Goal: Transaction & Acquisition: Purchase product/service

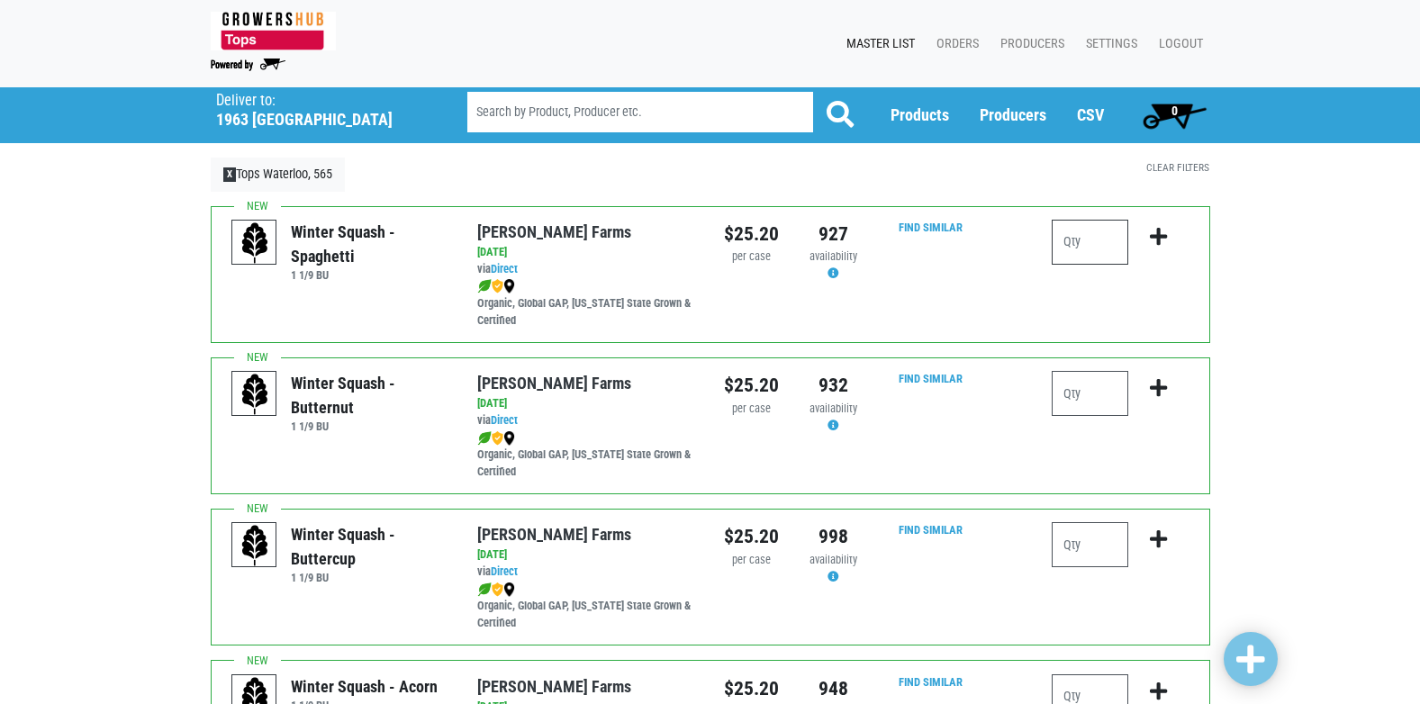
click at [1097, 239] on input "number" at bounding box center [1089, 242] width 77 height 45
type input "1"
click at [1168, 242] on button "submit" at bounding box center [1158, 248] width 42 height 57
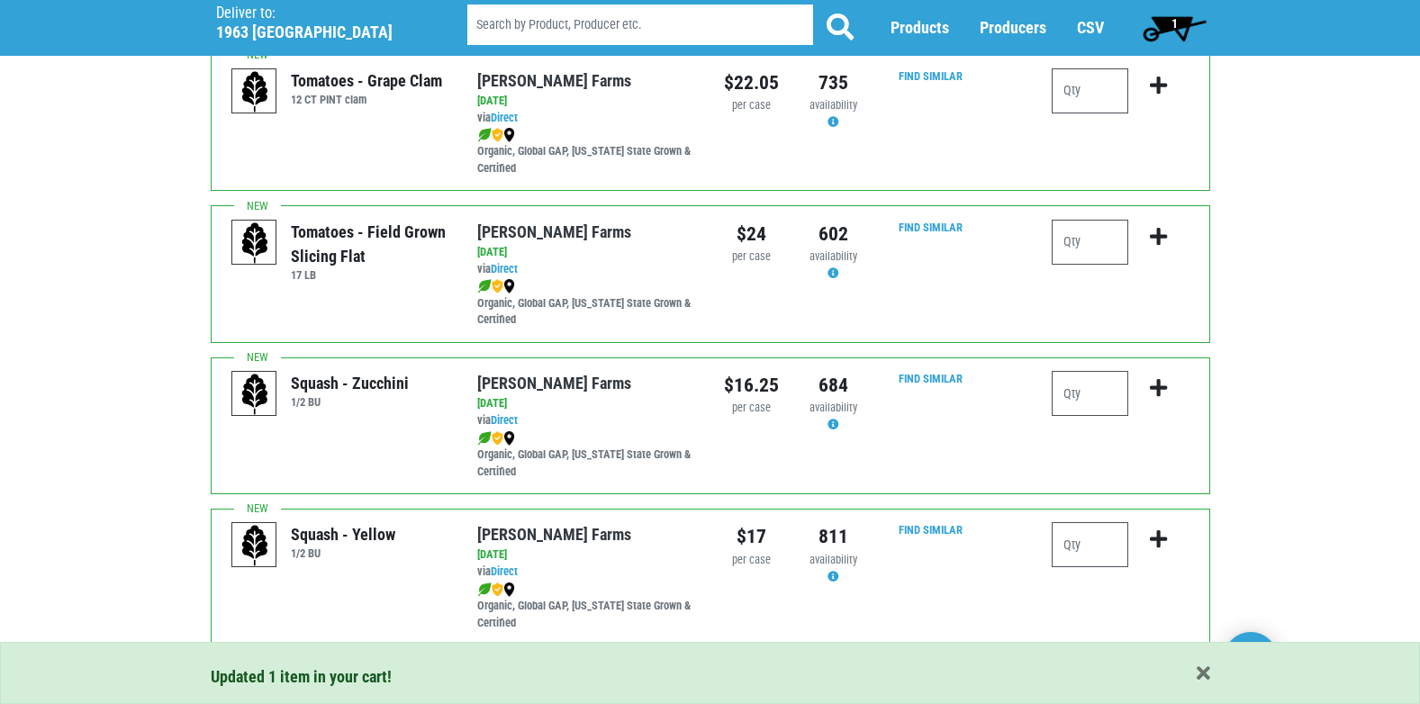
scroll to position [1260, 0]
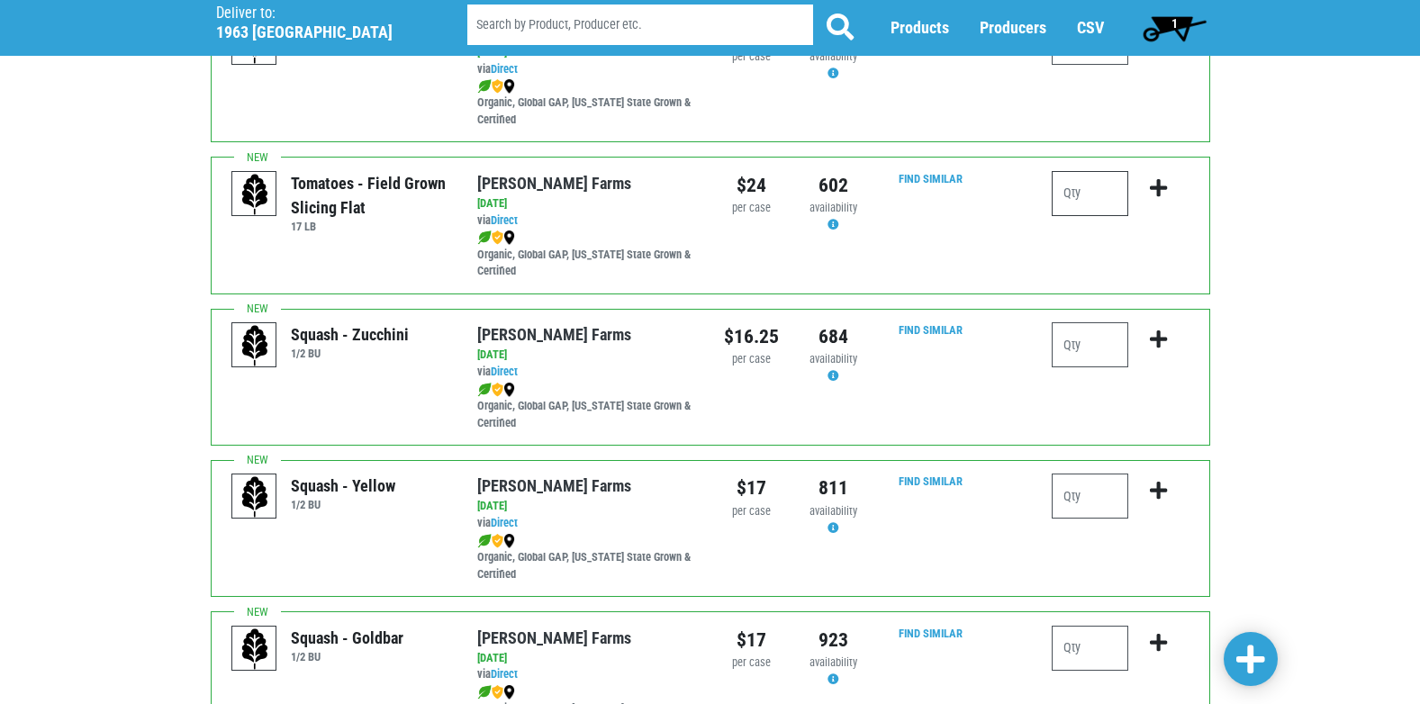
click at [1075, 194] on input "number" at bounding box center [1089, 193] width 77 height 45
type input "1"
click at [1141, 185] on button "submit" at bounding box center [1158, 199] width 42 height 57
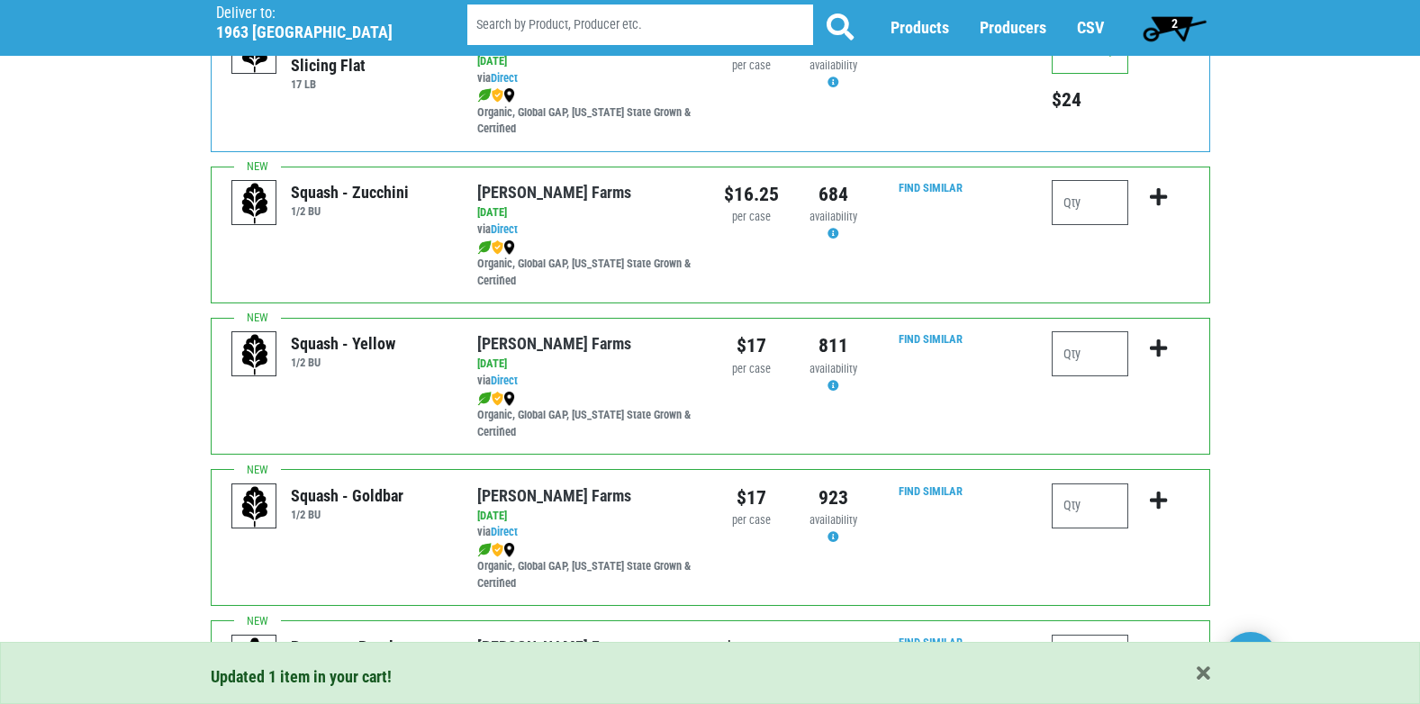
scroll to position [1440, 0]
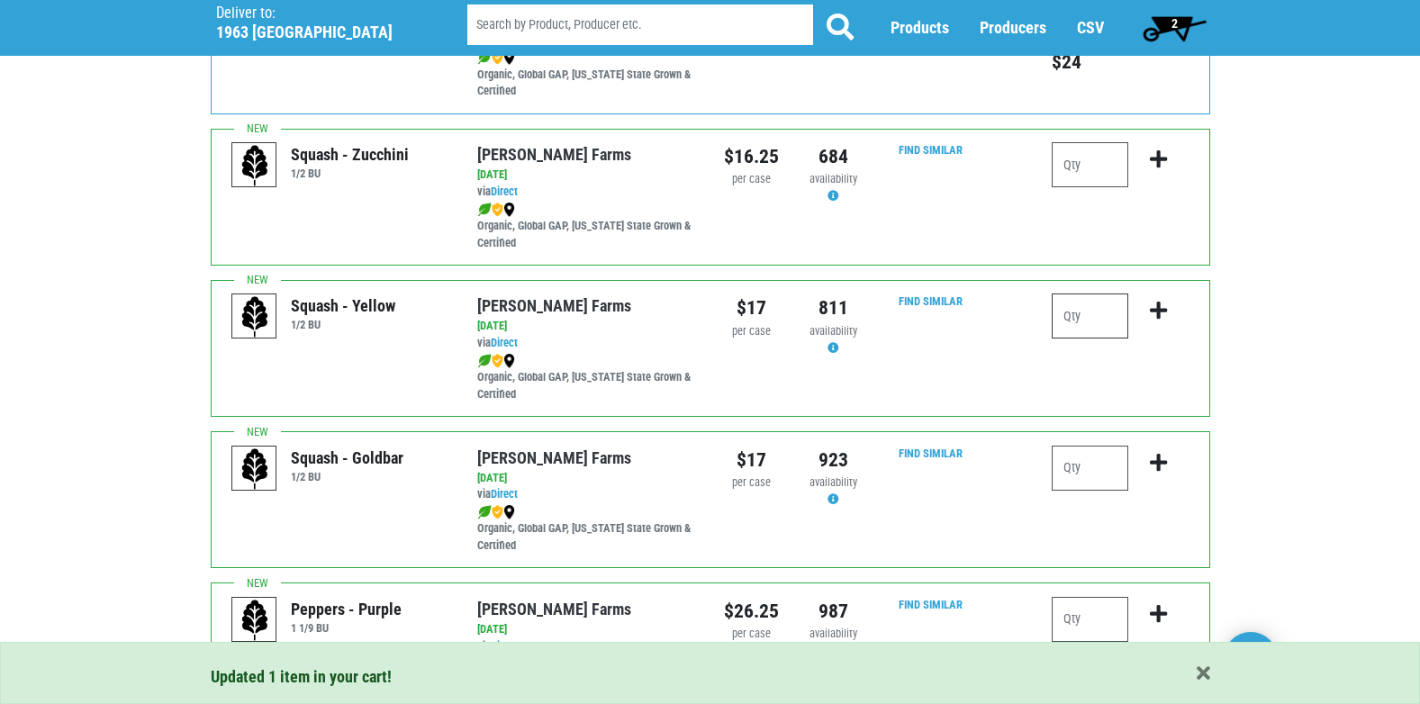
click at [1082, 313] on input "number" at bounding box center [1089, 315] width 77 height 45
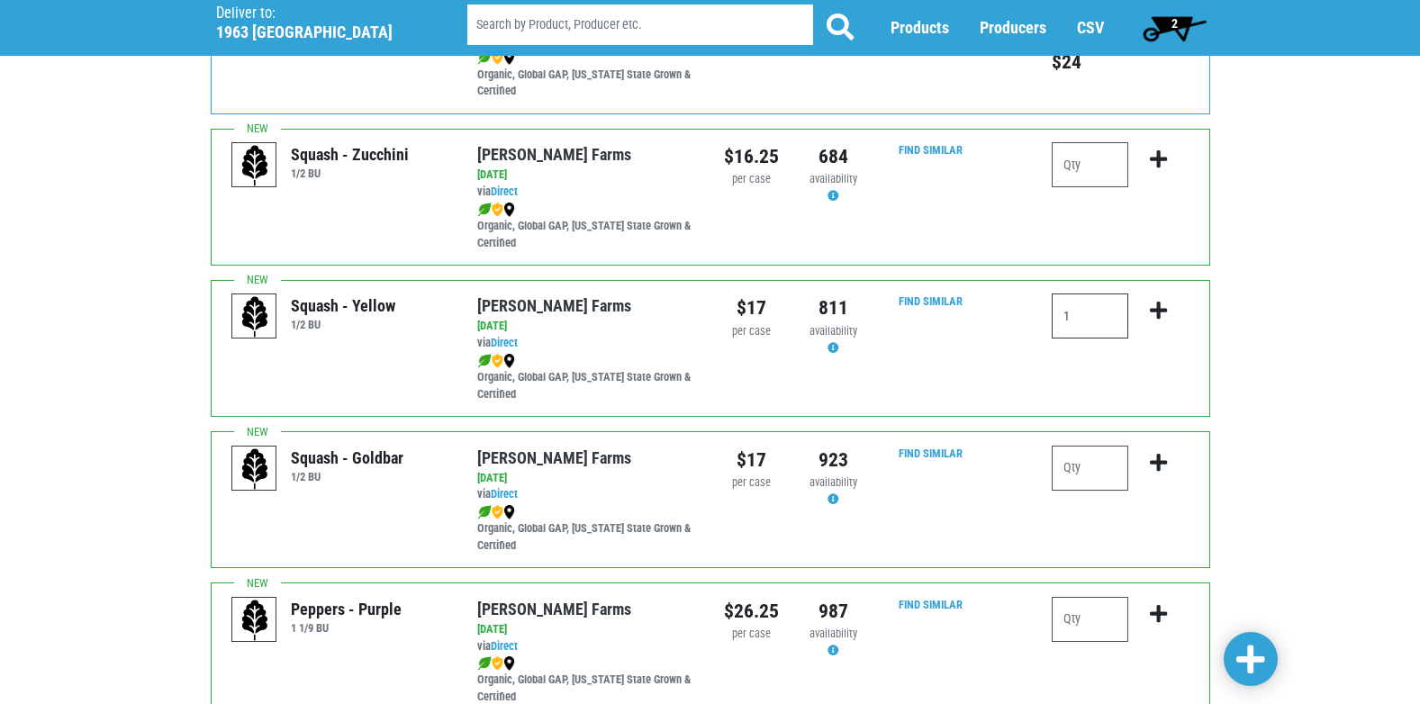
type input "1"
click at [1152, 301] on icon "submit" at bounding box center [1158, 311] width 17 height 20
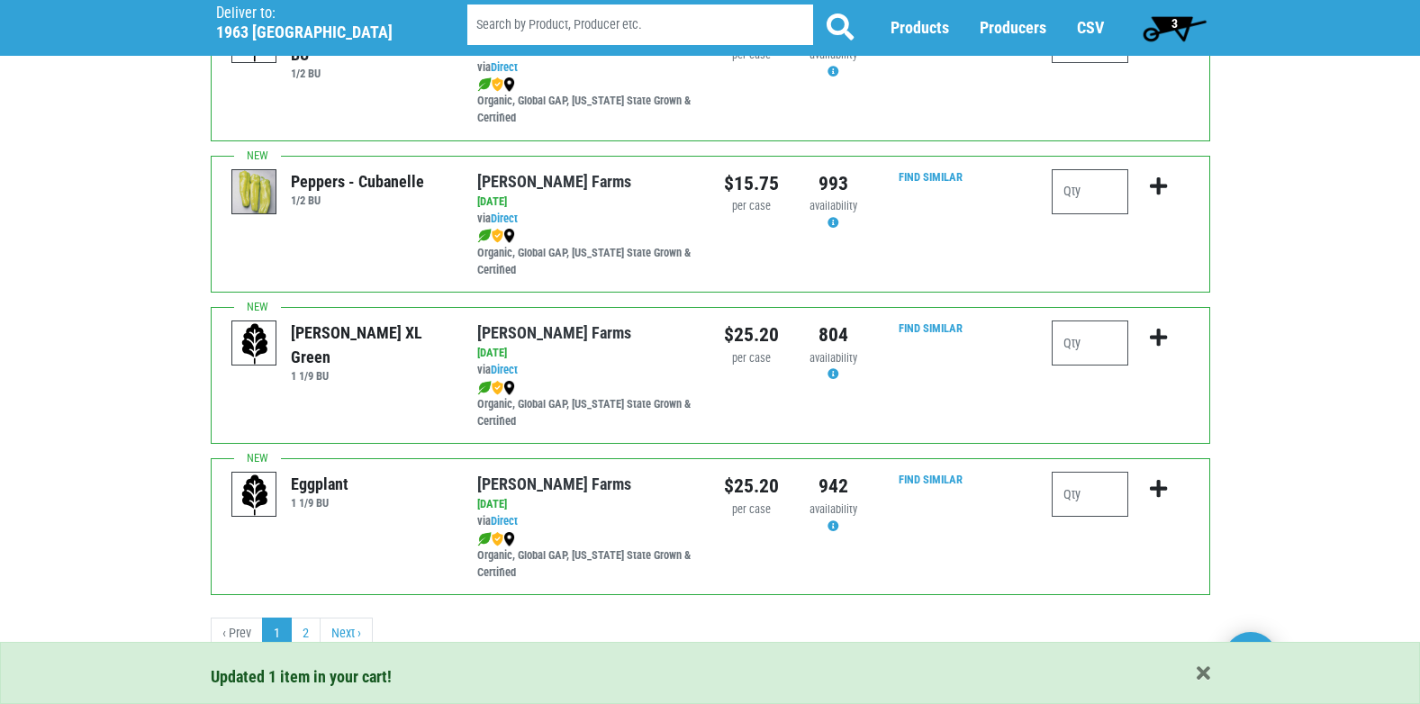
scroll to position [2630, 0]
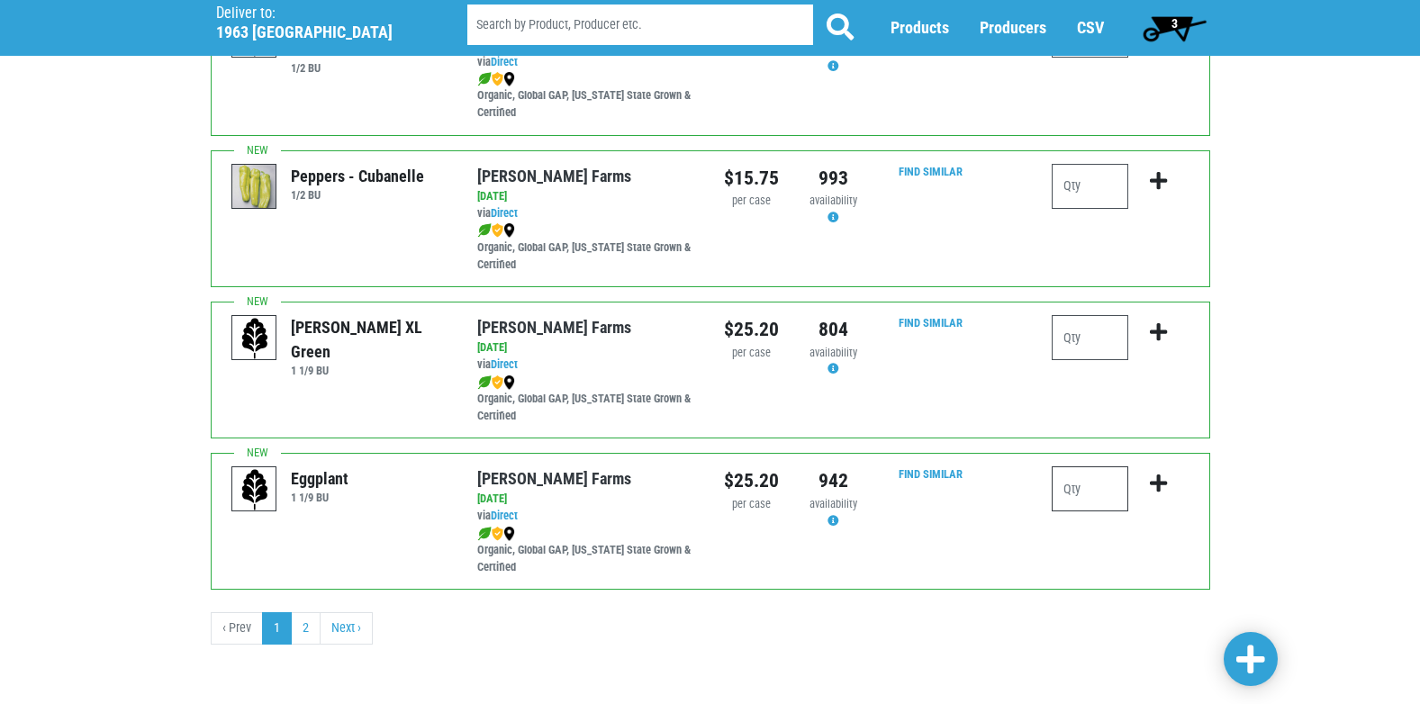
click at [1099, 490] on input "number" at bounding box center [1089, 488] width 77 height 45
type input "1"
click at [1171, 483] on button "submit" at bounding box center [1158, 494] width 42 height 57
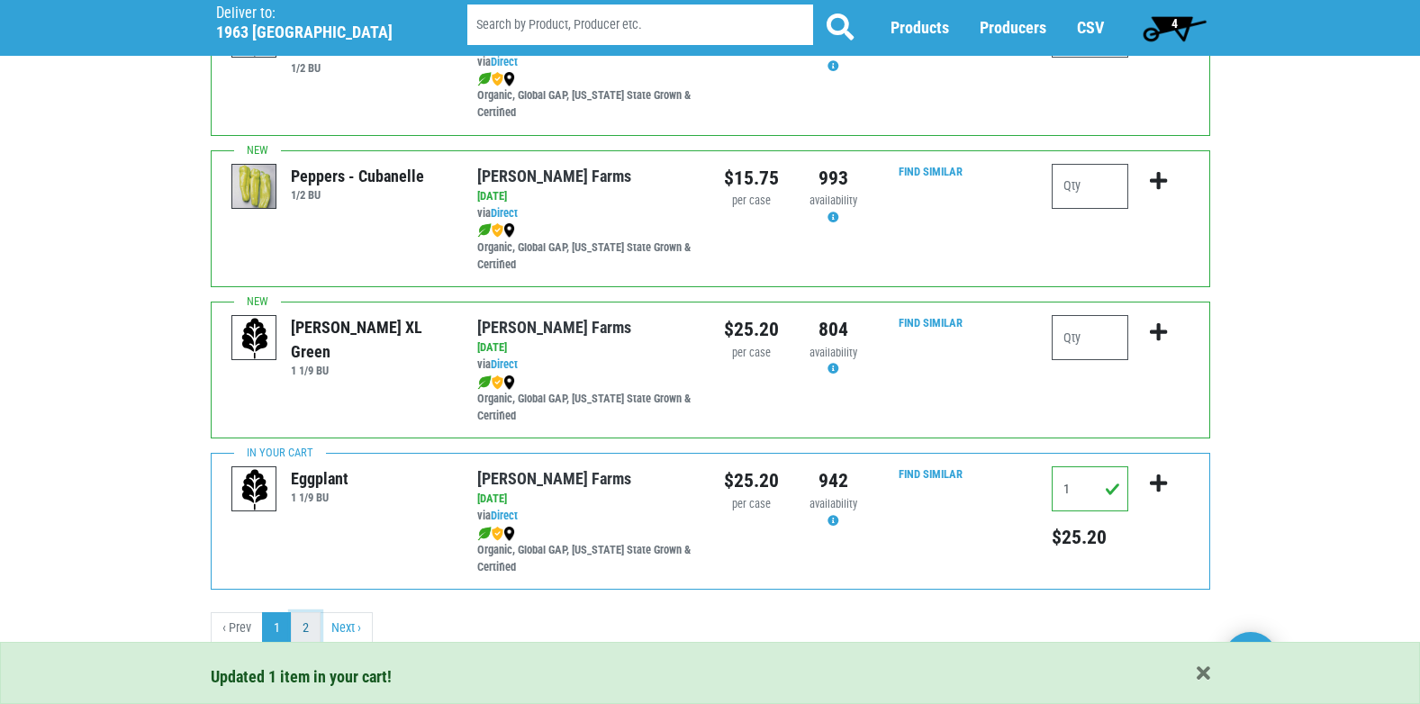
click at [303, 627] on link "2" at bounding box center [306, 628] width 30 height 32
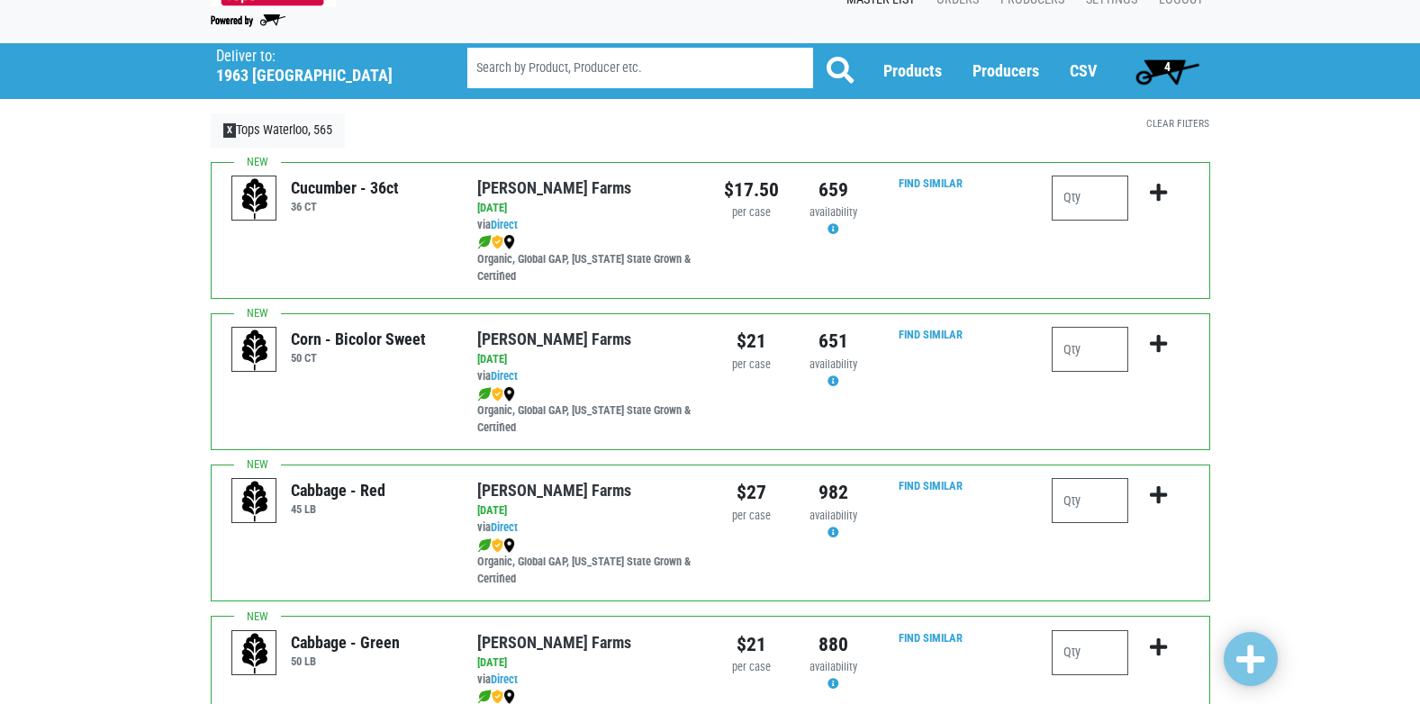
scroll to position [90, 0]
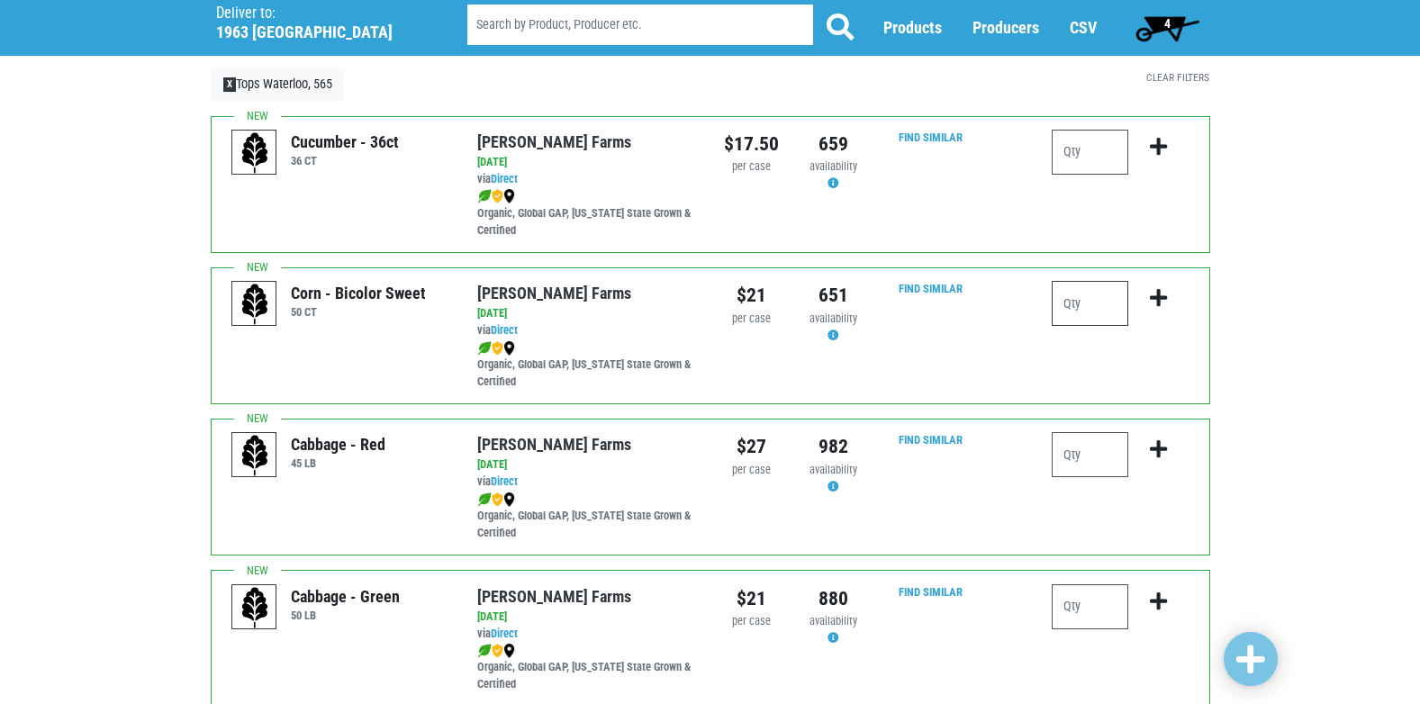
click at [1098, 300] on input "number" at bounding box center [1089, 303] width 77 height 45
type input "15"
click at [1152, 306] on icon "submit" at bounding box center [1158, 298] width 17 height 20
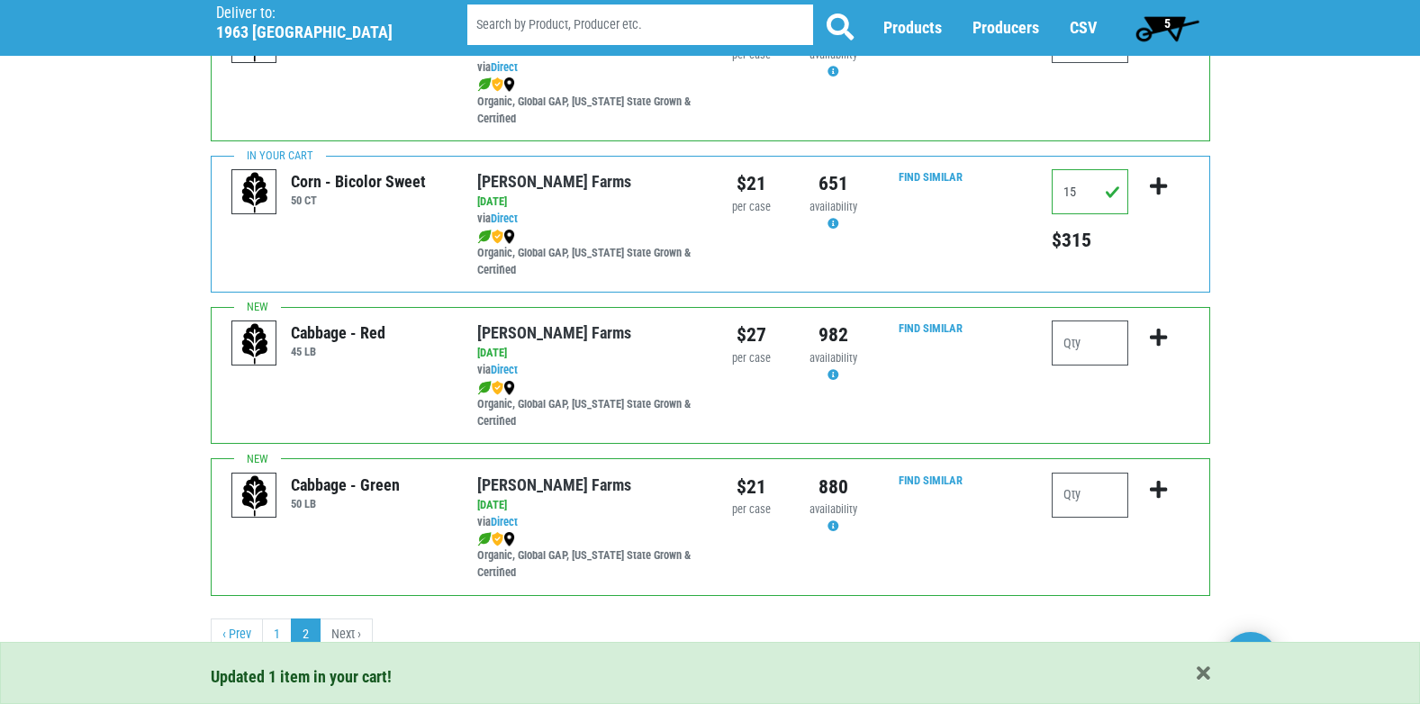
scroll to position [208, 0]
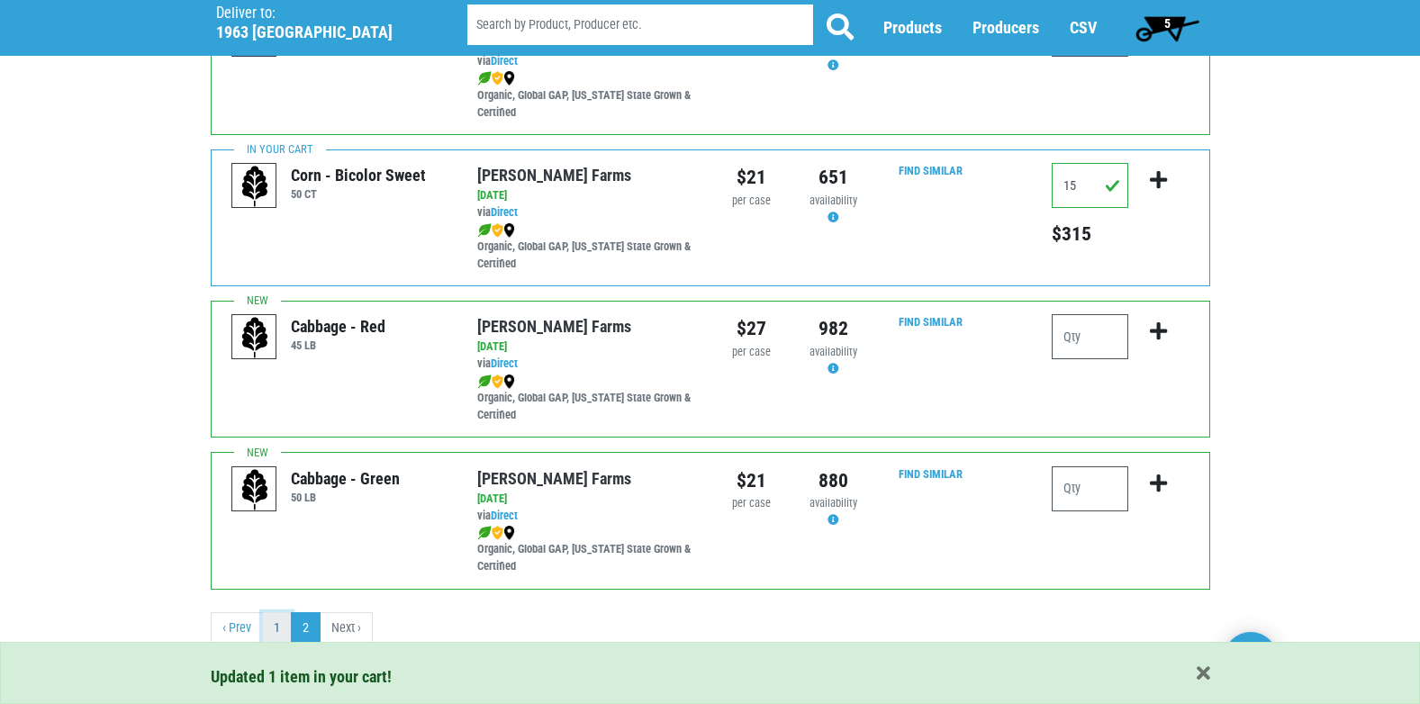
click at [273, 628] on link "1" at bounding box center [277, 628] width 30 height 32
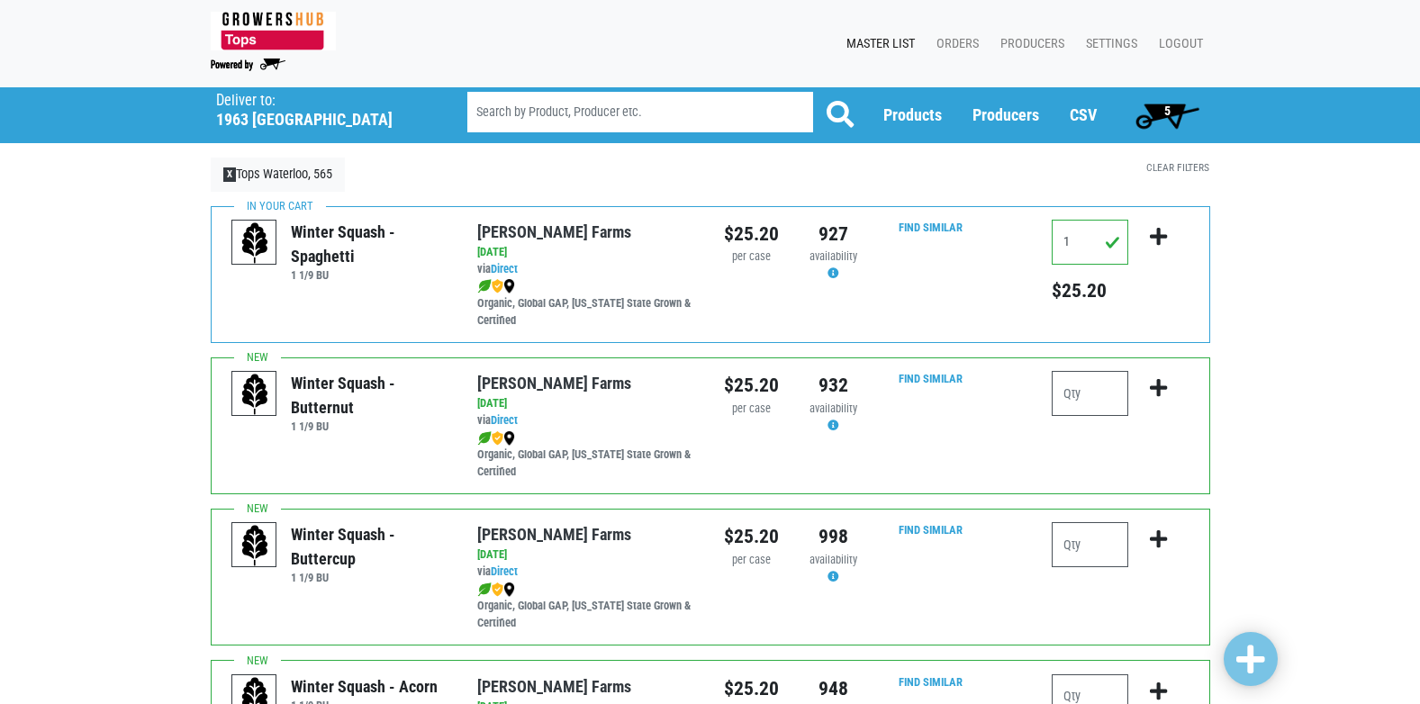
click at [281, 628] on div "Winter Squash - Buttercup 1 1/9 BU Reeves Farms via Direct on 2025-08-25 1 1/9 …" at bounding box center [710, 577] width 999 height 137
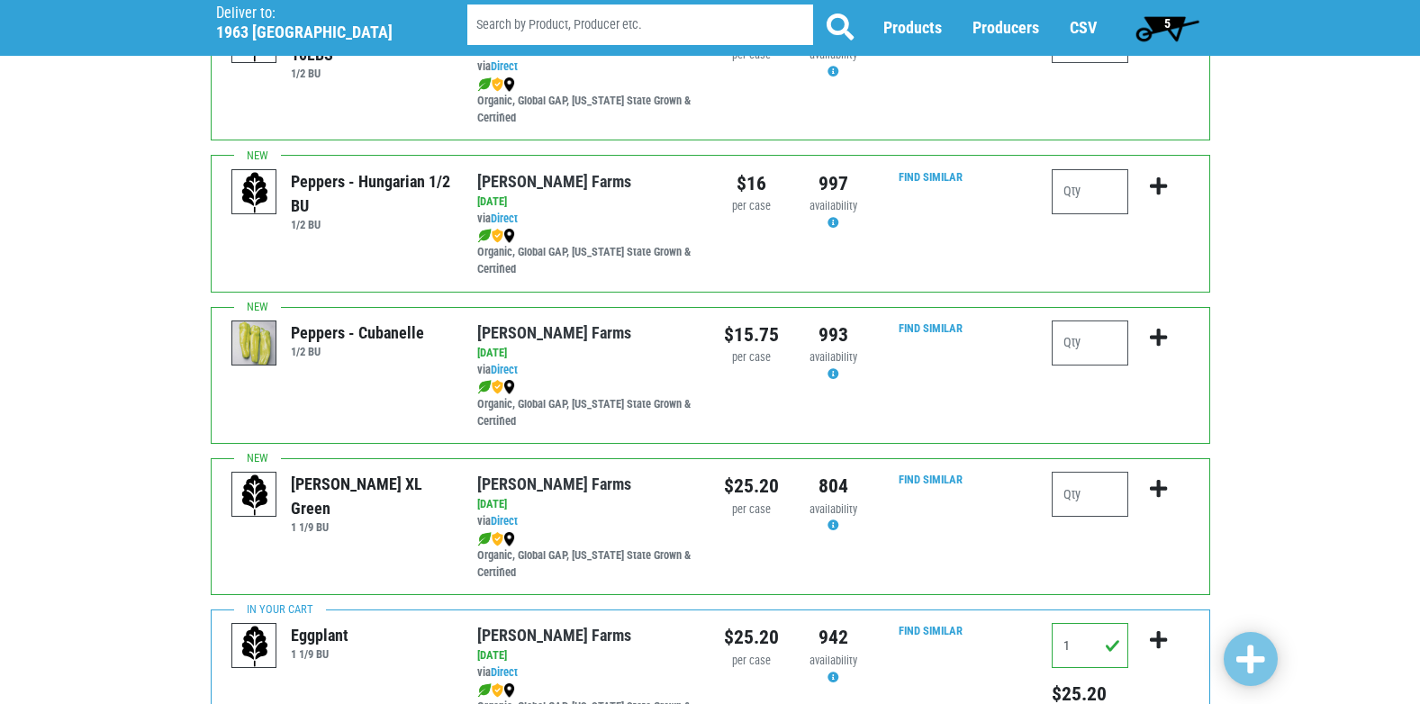
scroll to position [2630, 0]
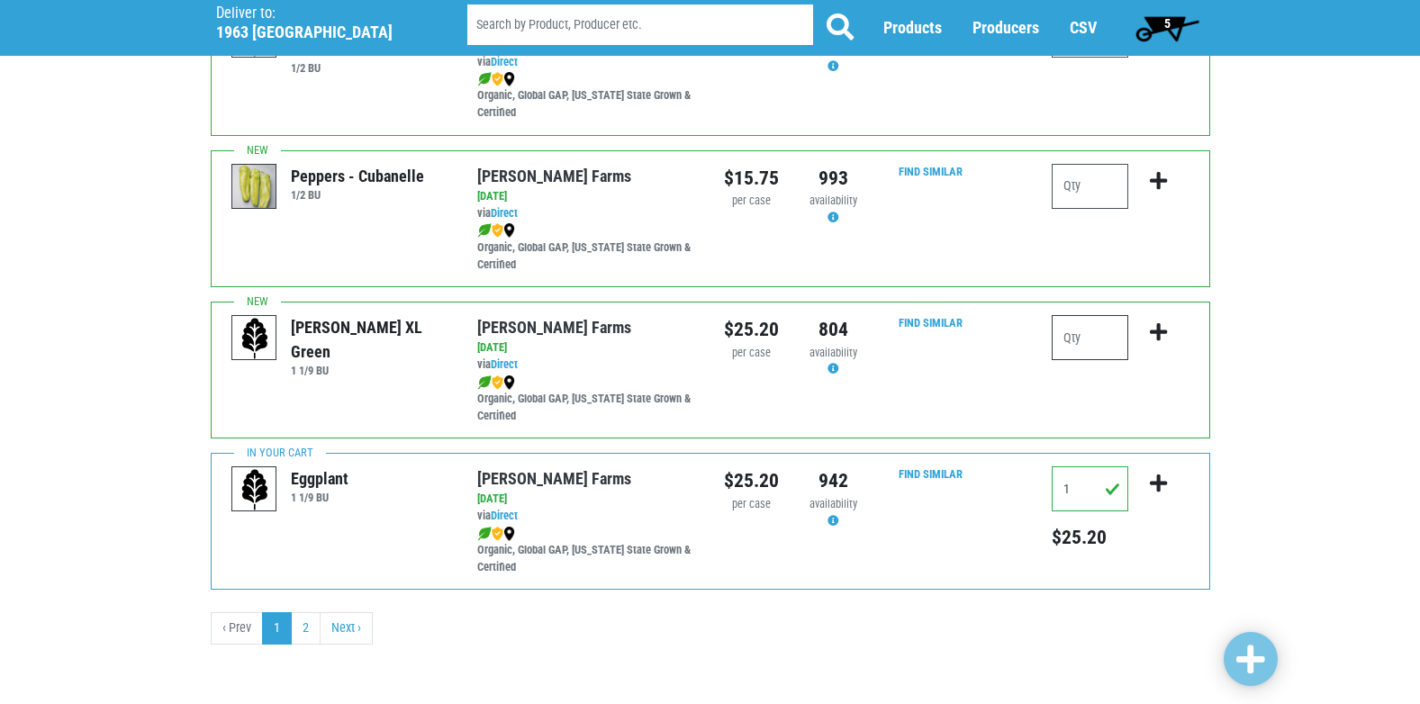
click at [1108, 344] on input "number" at bounding box center [1089, 337] width 77 height 45
type input "1"
click at [1159, 329] on icon "submit" at bounding box center [1158, 332] width 17 height 20
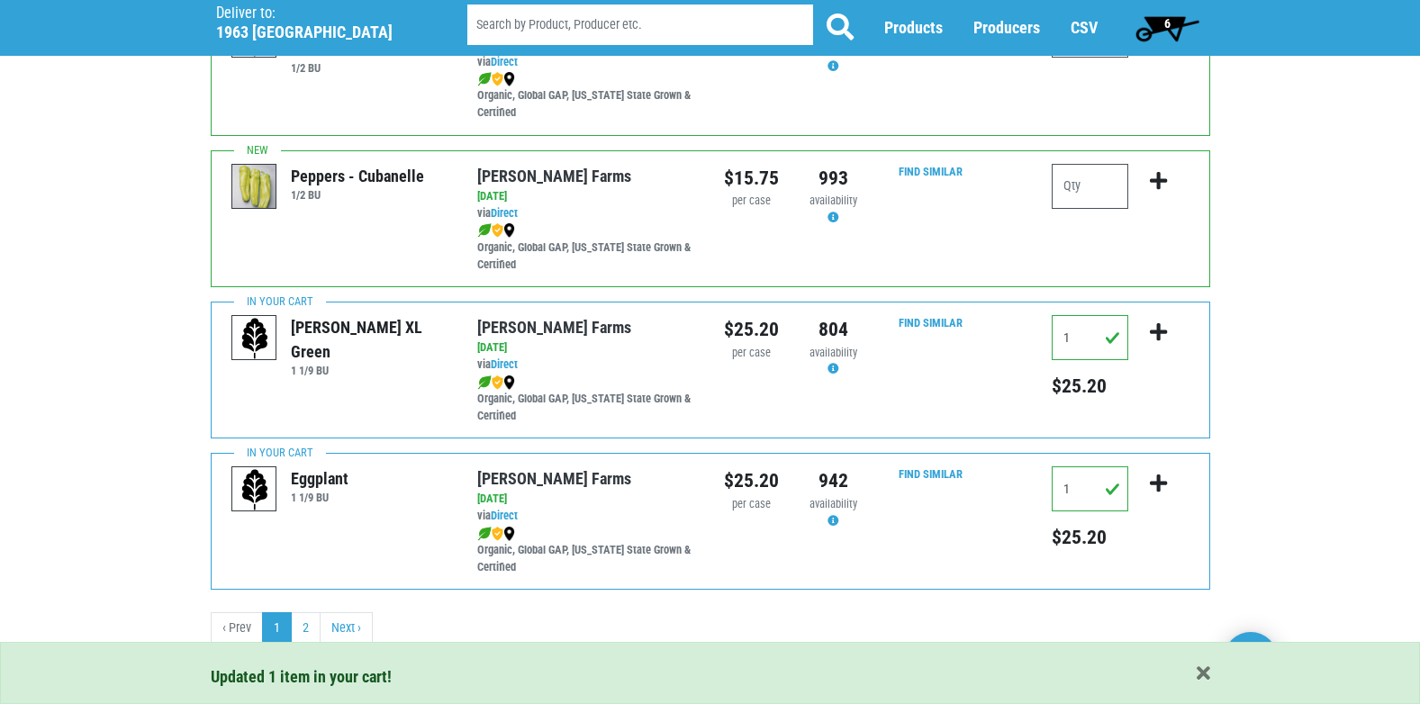
click at [1174, 19] on span "6" at bounding box center [1167, 28] width 80 height 36
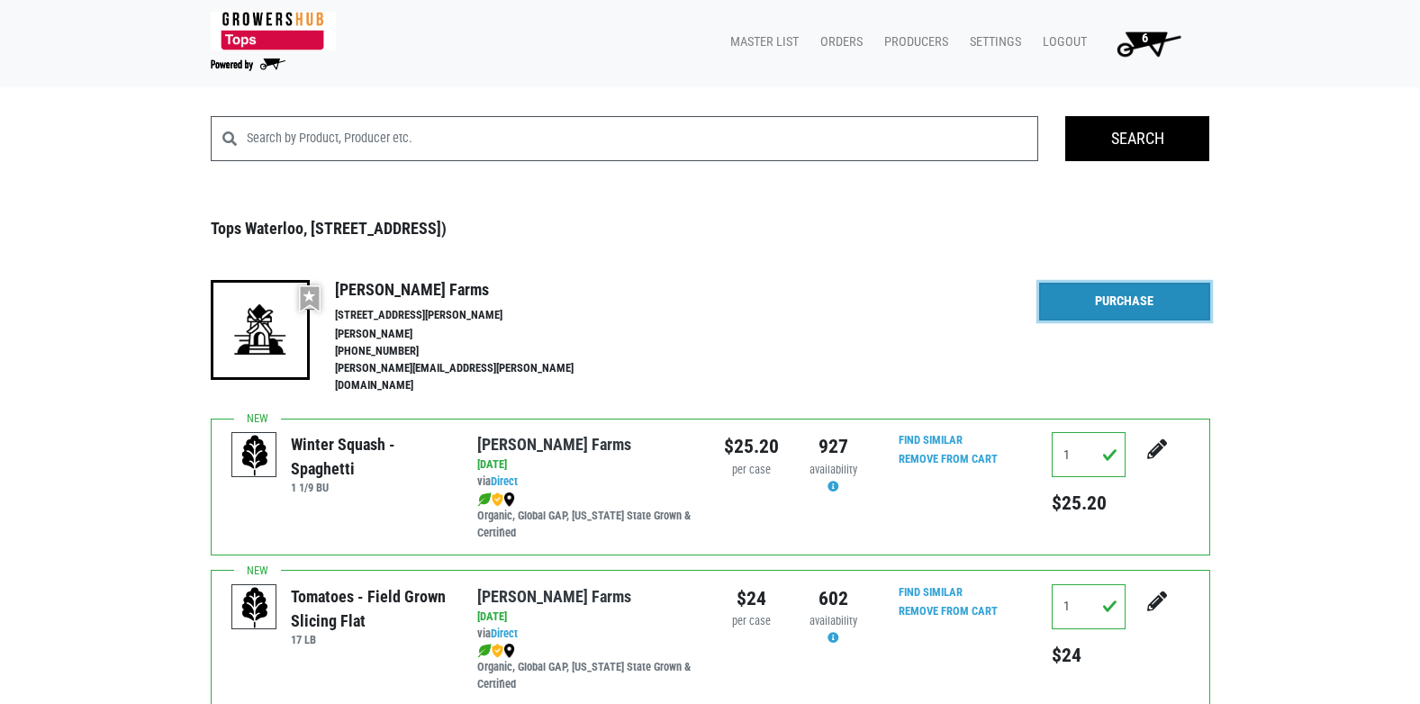
click at [1089, 293] on link "Purchase" at bounding box center [1124, 302] width 171 height 38
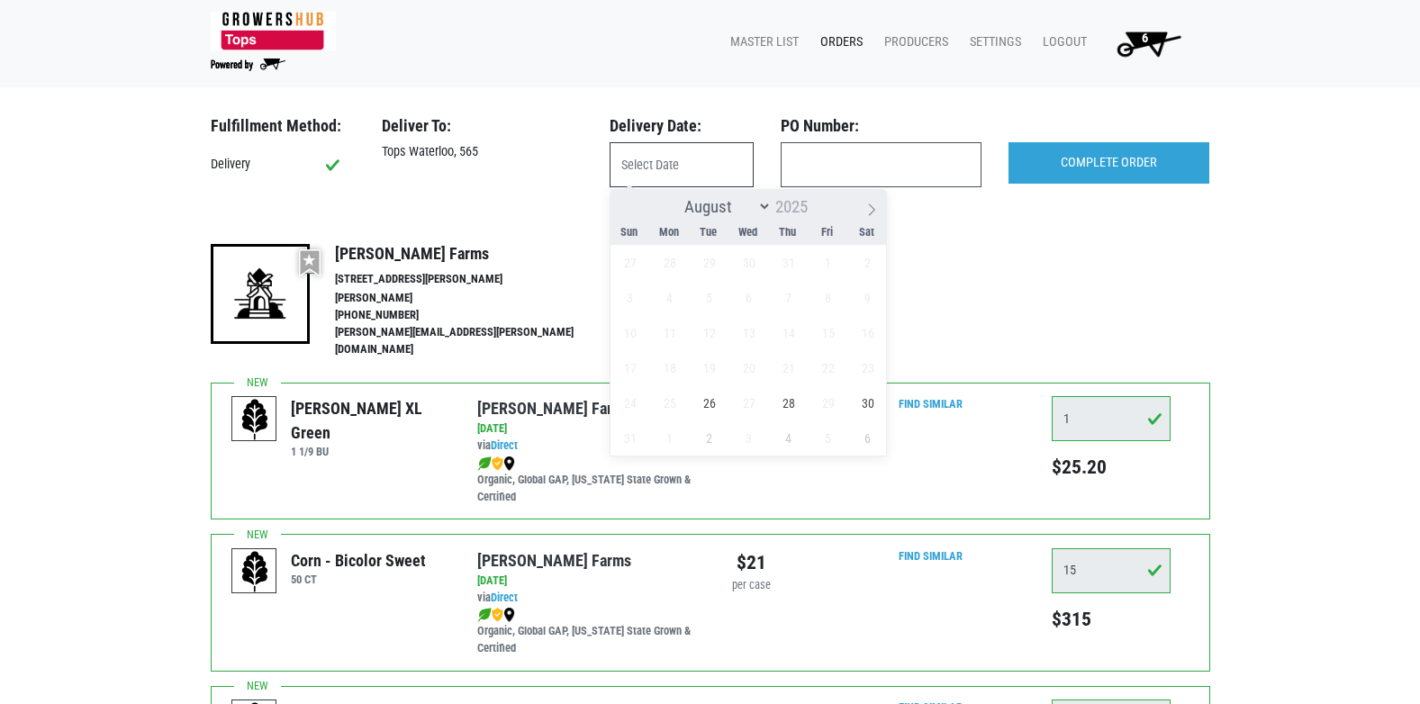
click at [730, 163] on input "text" at bounding box center [681, 164] width 144 height 45
click at [704, 401] on span "26" at bounding box center [708, 402] width 35 height 35
type input "2025-08-26"
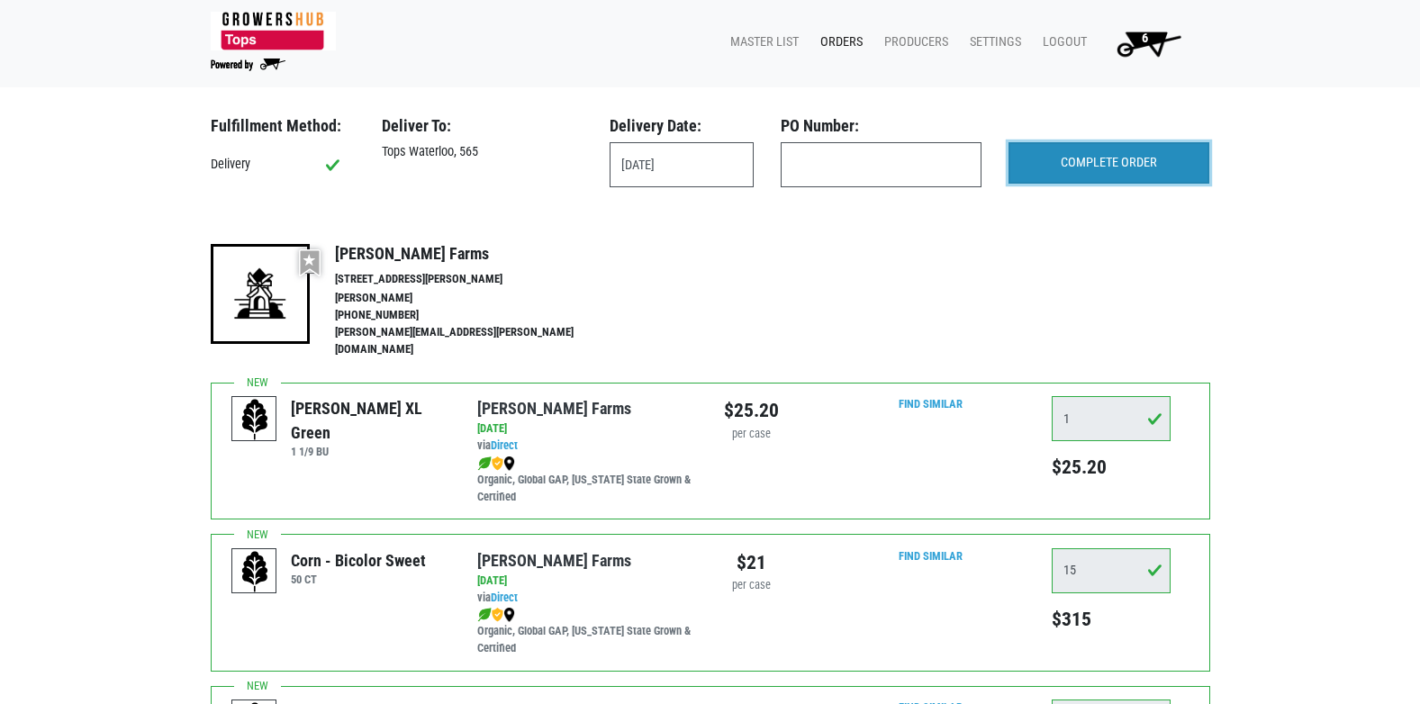
click at [1106, 149] on input "COMPLETE ORDER" at bounding box center [1108, 162] width 201 height 41
